Goal: Information Seeking & Learning: Learn about a topic

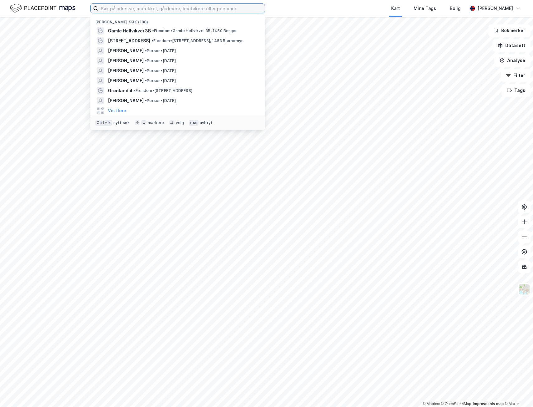
click at [143, 10] on input at bounding box center [181, 8] width 166 height 9
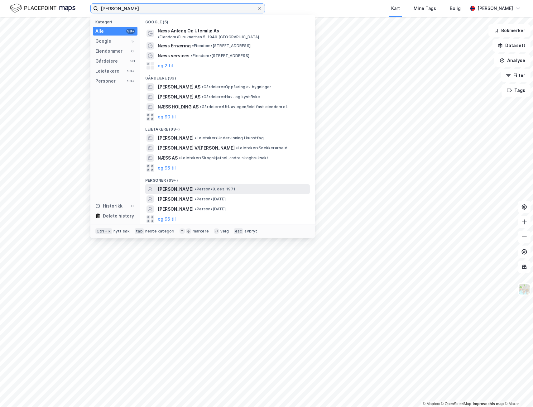
type input "[PERSON_NAME]"
click at [254, 185] on div "[PERSON_NAME] • Person • [DATE]" at bounding box center [233, 188] width 151 height 7
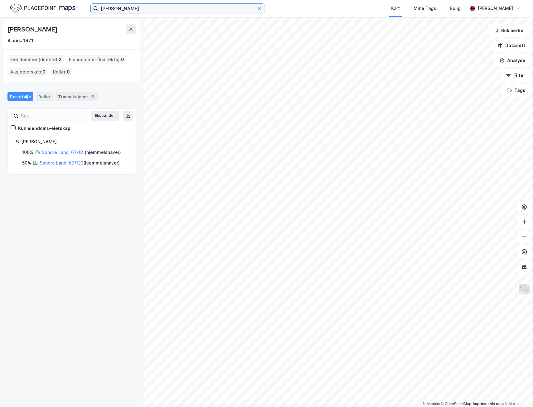
click at [136, 8] on input "[PERSON_NAME]" at bounding box center [177, 8] width 159 height 9
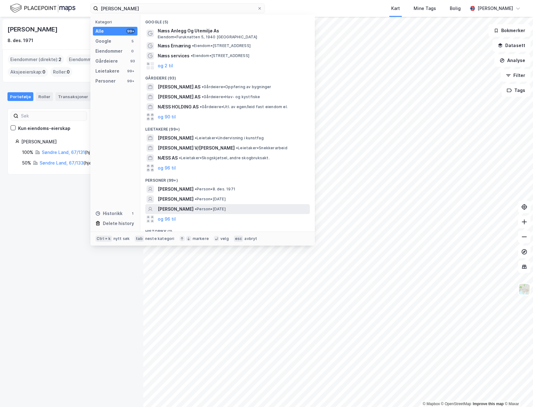
click at [248, 206] on div "[PERSON_NAME] • Person • [DATE]" at bounding box center [233, 208] width 151 height 7
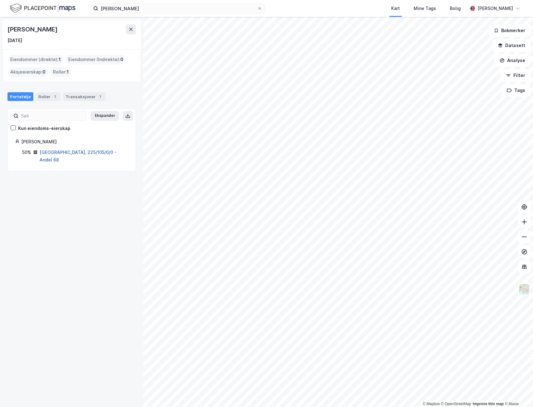
click at [96, 154] on link "[GEOGRAPHIC_DATA], 225/105/0/0 - Andel 68" at bounding box center [78, 156] width 77 height 13
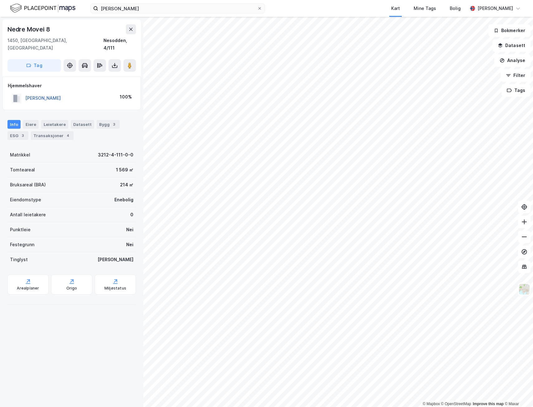
click at [0, 0] on button "[PERSON_NAME]" at bounding box center [0, 0] width 0 height 0
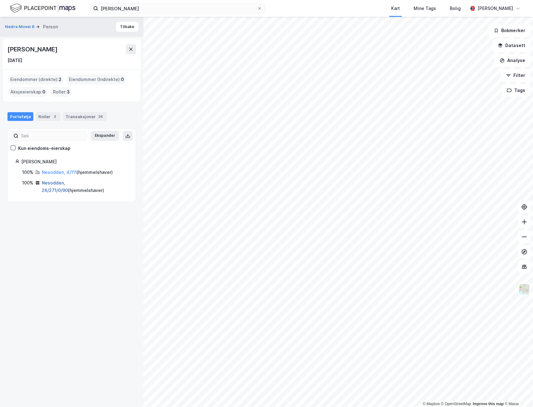
click at [68, 183] on link "Nesodden, 26/271/0/90" at bounding box center [55, 186] width 26 height 13
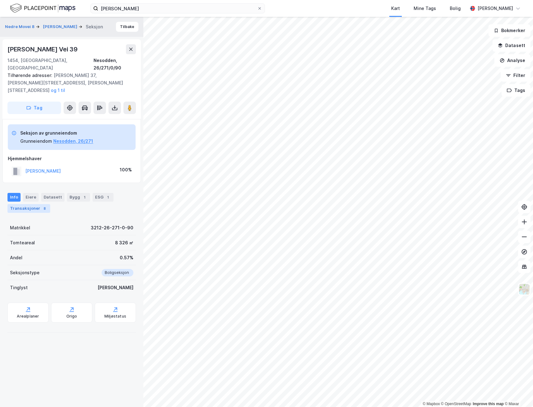
click at [33, 204] on div "Transaksjoner 8" at bounding box center [28, 208] width 43 height 9
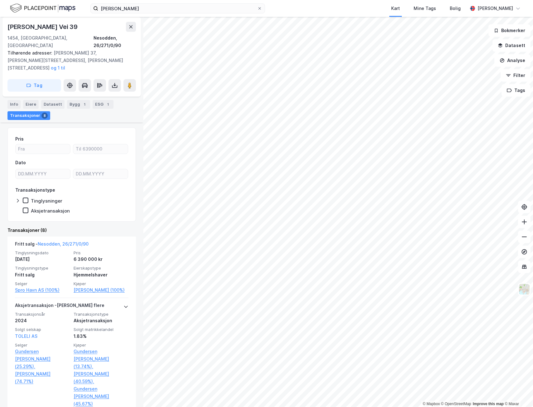
scroll to position [94, 0]
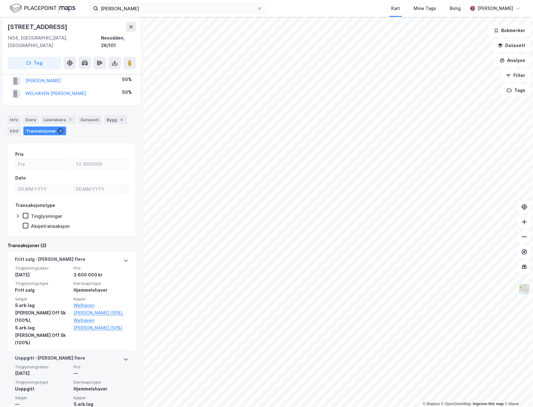
scroll to position [30, 0]
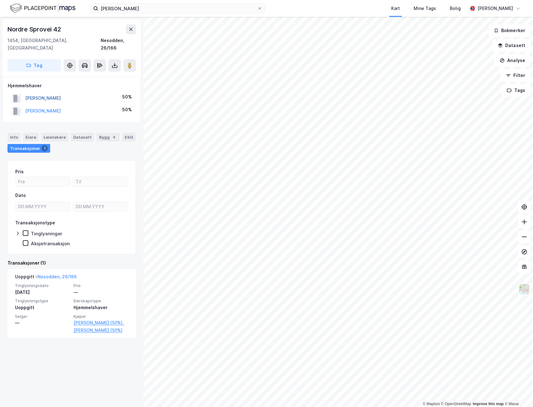
click at [0, 0] on button "[PERSON_NAME]" at bounding box center [0, 0] width 0 height 0
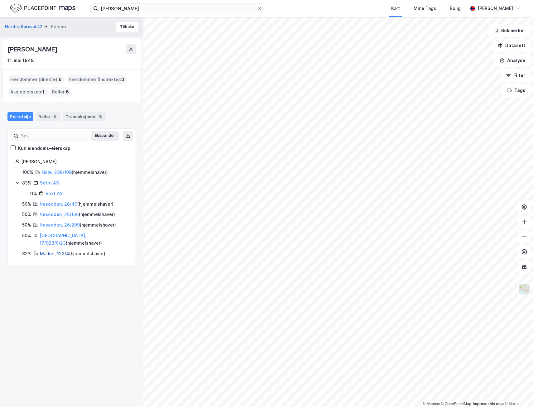
click at [54, 254] on link "Marker, 123/4" at bounding box center [54, 253] width 29 height 5
